Goal: Task Accomplishment & Management: Use online tool/utility

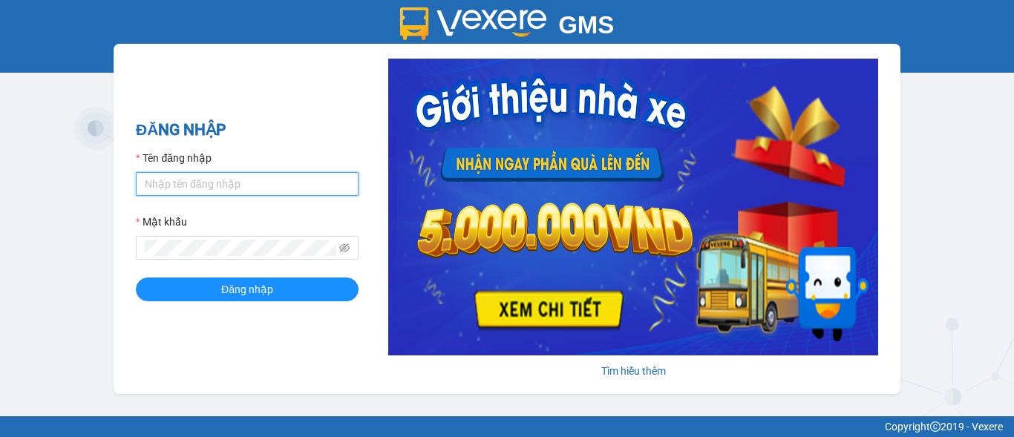
click at [197, 178] on input "Tên đăng nhập" at bounding box center [247, 184] width 223 height 24
click at [174, 212] on form "Tên đăng nhập ng Mật khẩu Đăng nhập" at bounding box center [247, 225] width 223 height 151
type input "ngocdung.tankimchi"
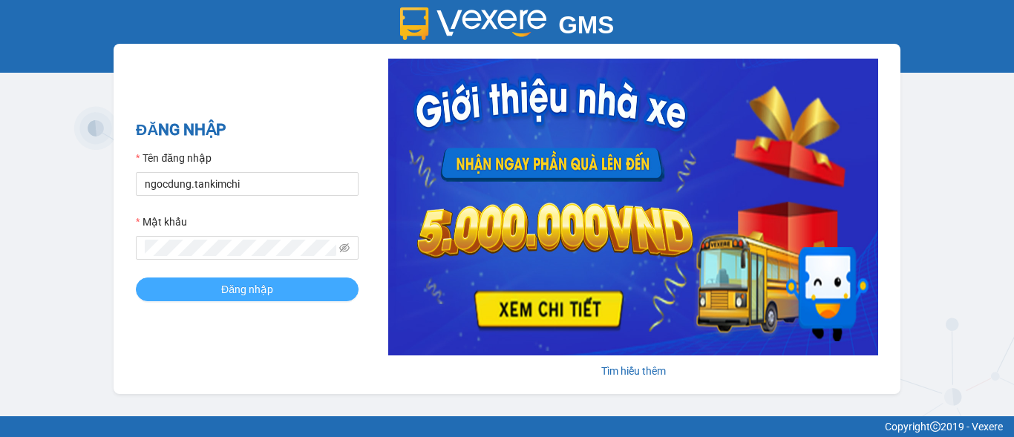
click at [271, 284] on span "Đăng nhập" at bounding box center [247, 289] width 52 height 16
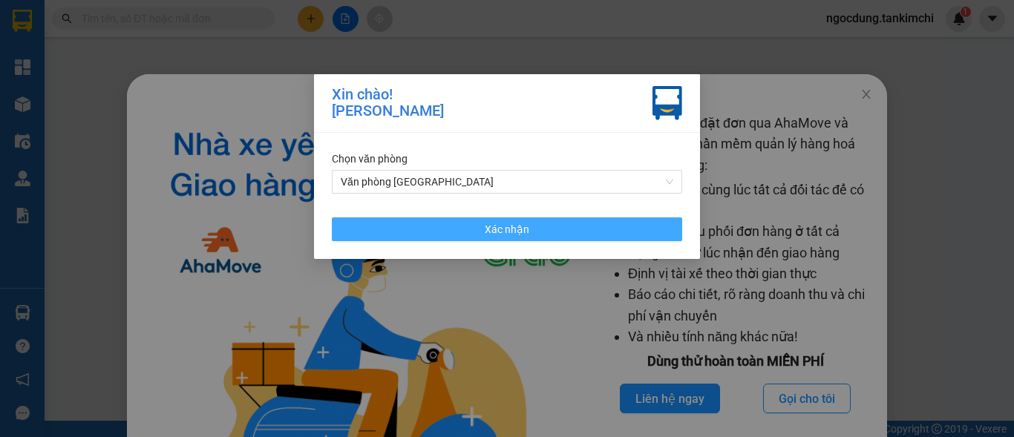
click at [555, 224] on button "Xác nhận" at bounding box center [507, 230] width 350 height 24
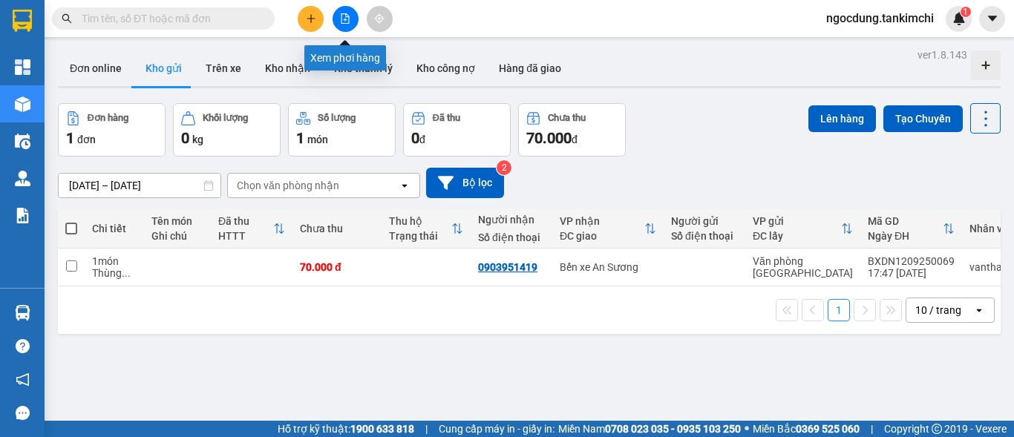
click at [343, 24] on button at bounding box center [346, 19] width 26 height 26
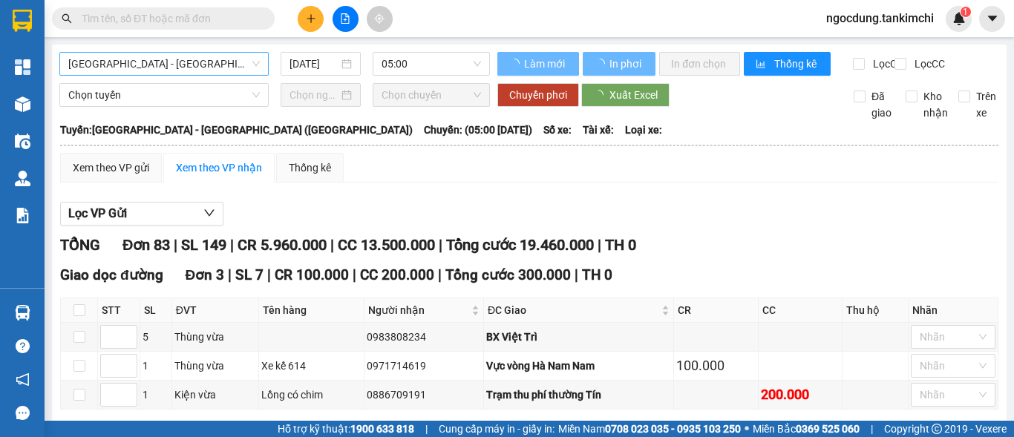
click at [183, 68] on span "Đà Nẵng - Hà Nội (Hàng)" at bounding box center [164, 64] width 192 height 22
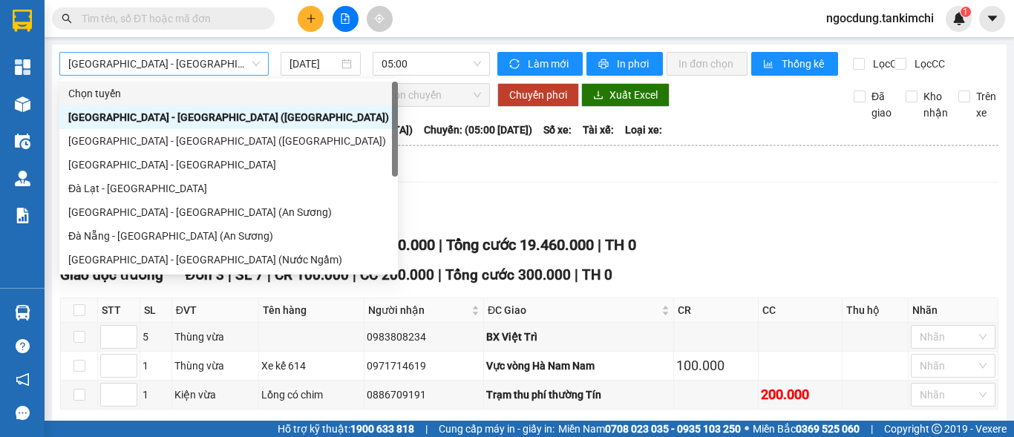
click at [131, 62] on span "Đà Nẵng - Hà Nội (Hàng)" at bounding box center [164, 64] width 192 height 22
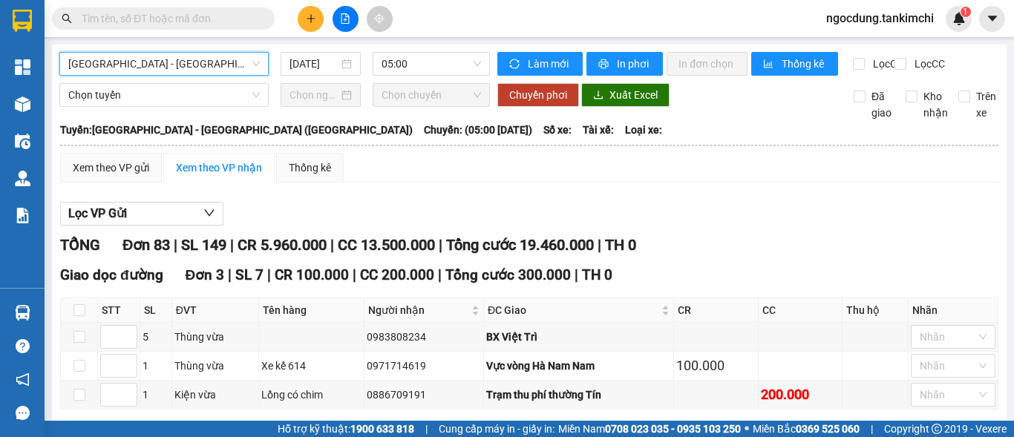
click at [200, 68] on span "Đà Nẵng - Hà Nội (Hàng)" at bounding box center [164, 64] width 192 height 22
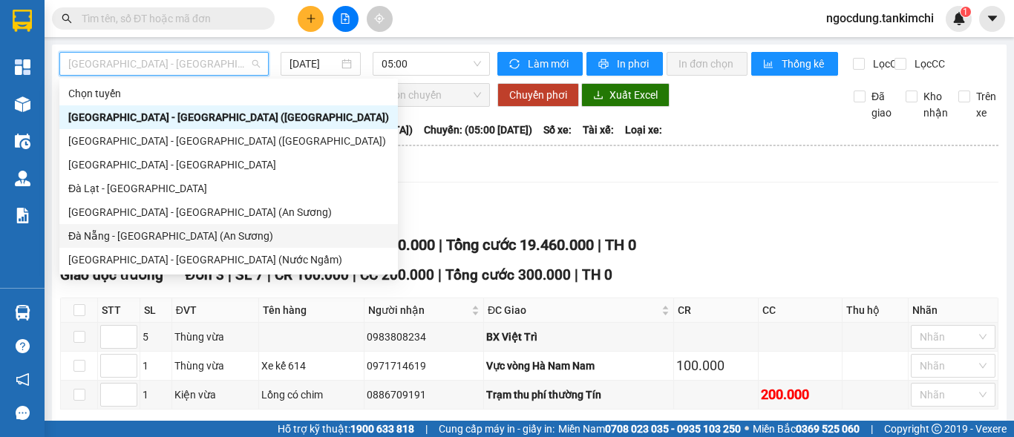
click at [145, 240] on div "Đà Nẵng - Sài Gòn (An Sương)" at bounding box center [228, 236] width 321 height 16
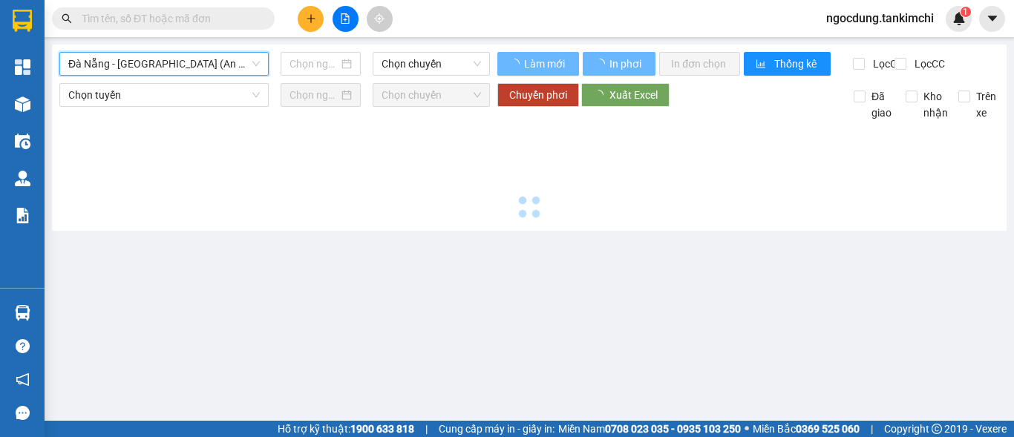
type input "12/09/2025"
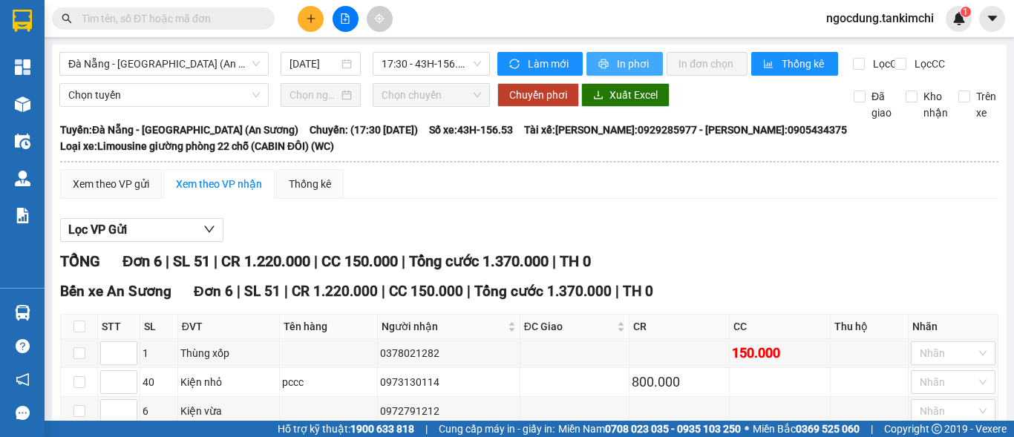
click at [598, 67] on icon "printer" at bounding box center [603, 64] width 10 height 10
